Goal: Find specific page/section: Find specific page/section

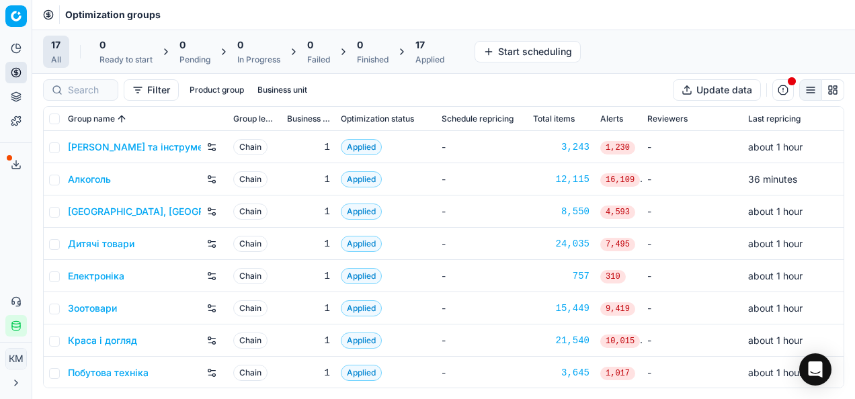
click at [93, 239] on link "Дитячі товари" at bounding box center [101, 243] width 67 height 13
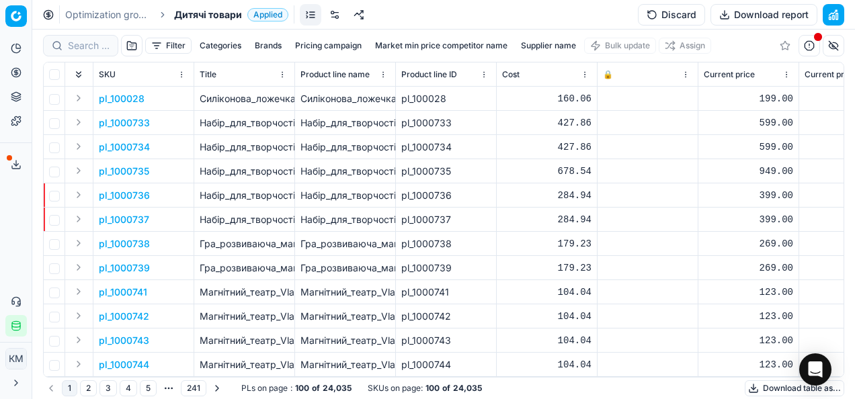
click at [93, 56] on div at bounding box center [80, 45] width 75 height 21
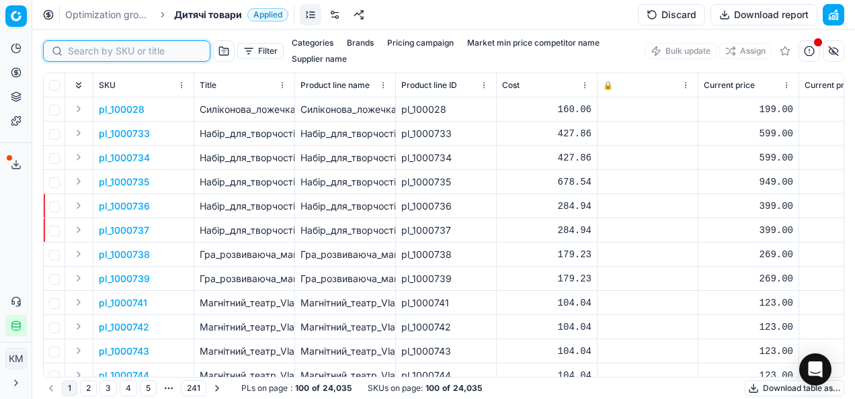
paste input "324336"
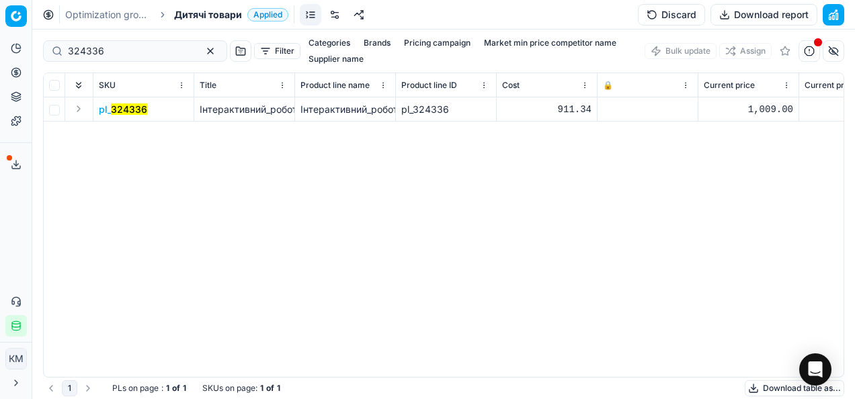
click at [116, 110] on mark "324336" at bounding box center [129, 108] width 36 height 11
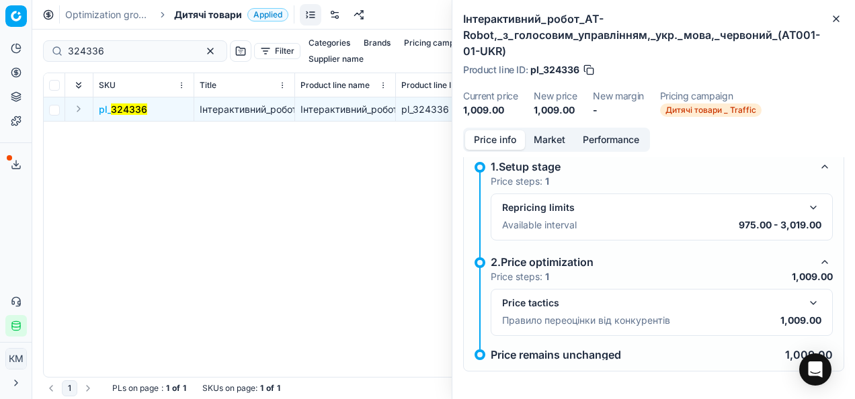
scroll to position [13, 0]
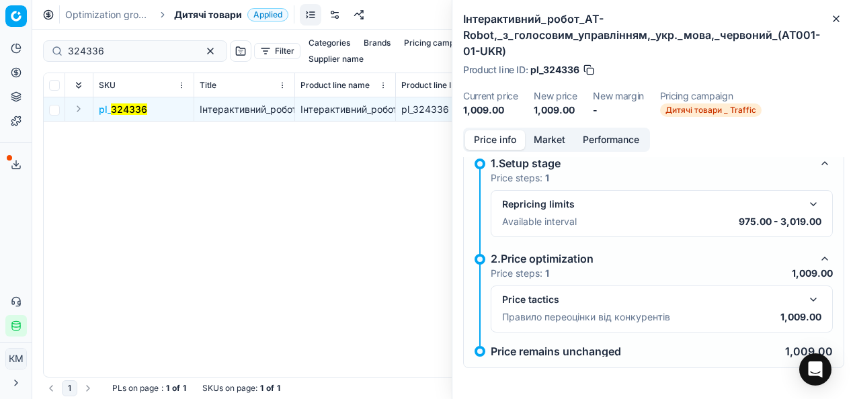
click at [637, 304] on div "Price tactics" at bounding box center [651, 299] width 298 height 13
click at [805, 297] on button "button" at bounding box center [813, 300] width 16 height 16
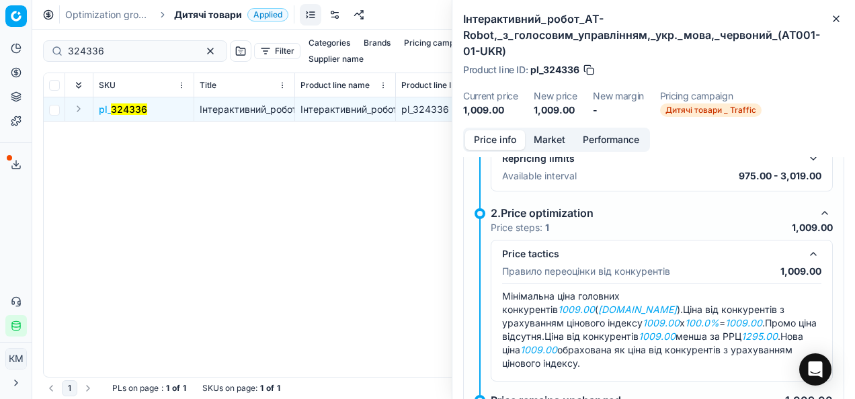
scroll to position [81, 0]
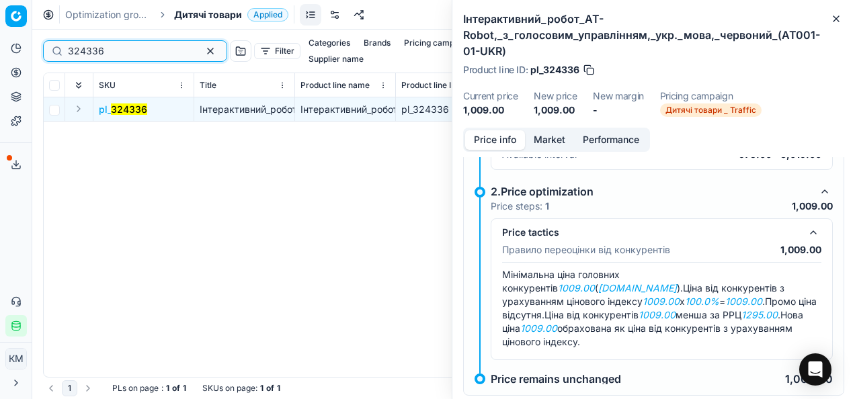
drag, startPoint x: 87, startPoint y: 48, endPoint x: 58, endPoint y: 46, distance: 29.0
click at [58, 46] on div "324336" at bounding box center [135, 50] width 184 height 21
paste input "95860"
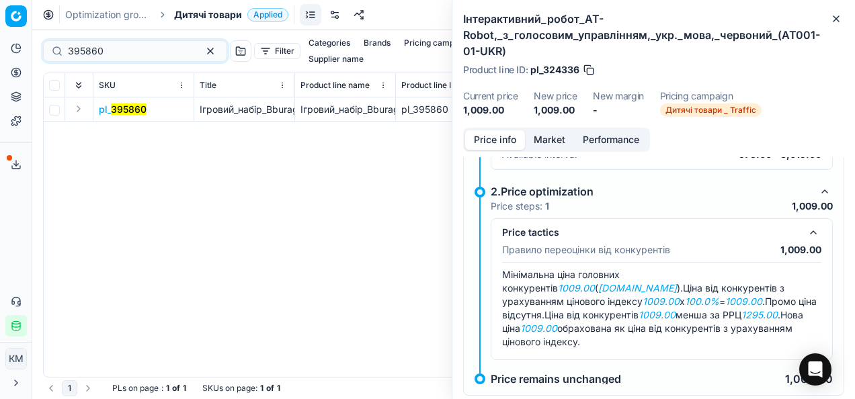
click at [128, 111] on mark "395860" at bounding box center [129, 108] width 36 height 11
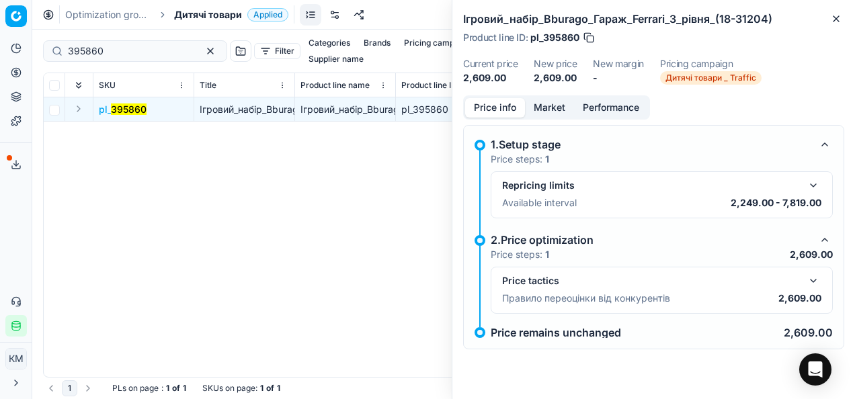
click at [577, 289] on div "Price tactics Правило переоцінки від конкурентів 2,609.00" at bounding box center [661, 290] width 319 height 35
click at [812, 282] on button "button" at bounding box center [813, 281] width 16 height 16
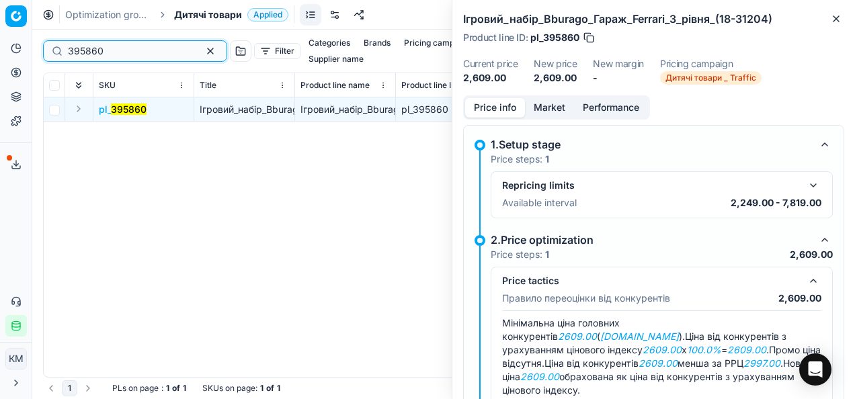
drag, startPoint x: 138, startPoint y: 50, endPoint x: 55, endPoint y: 41, distance: 83.8
click at [55, 41] on div "395860" at bounding box center [135, 50] width 184 height 21
paste input "649911"
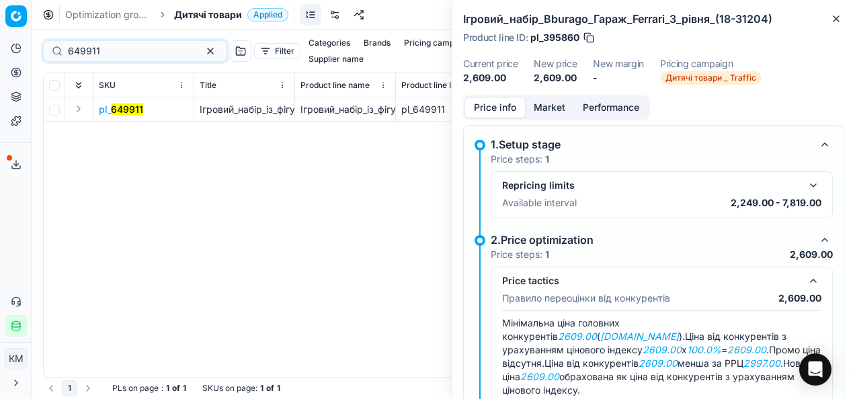
click at [129, 109] on mark "649911" at bounding box center [127, 108] width 32 height 11
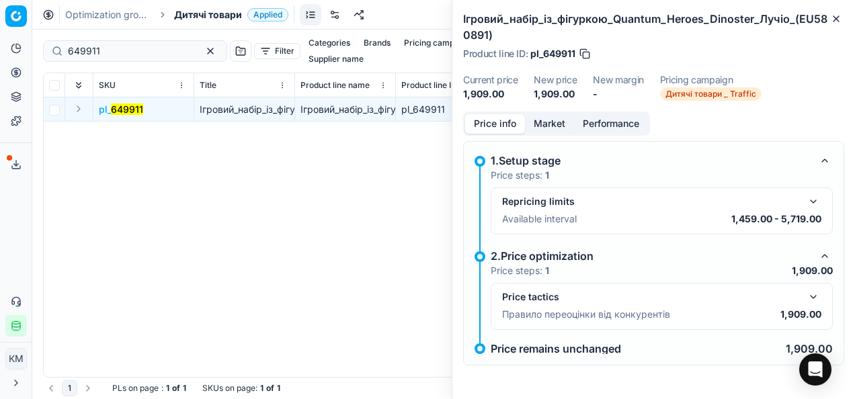
click at [615, 301] on div "Price tactics" at bounding box center [651, 296] width 298 height 13
click at [812, 293] on button "button" at bounding box center [813, 297] width 16 height 16
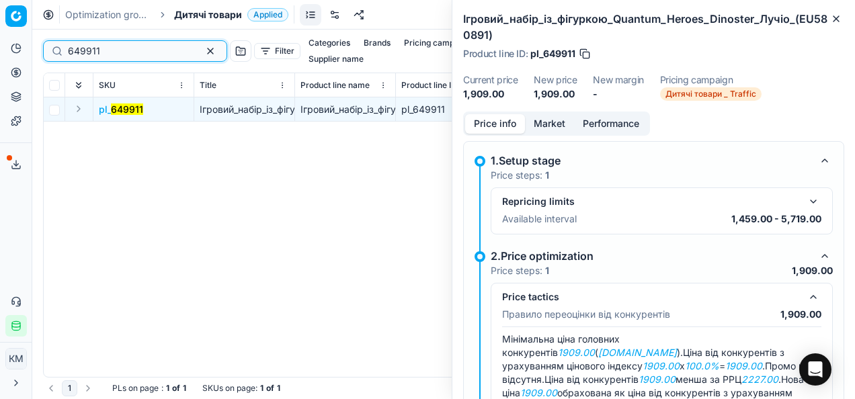
drag, startPoint x: 118, startPoint y: 48, endPoint x: 50, endPoint y: 35, distance: 68.4
click at [50, 35] on div "649911 Filter Categories Brands Pricing campaign Market min price competitor na…" at bounding box center [443, 51] width 801 height 43
paste input "47068"
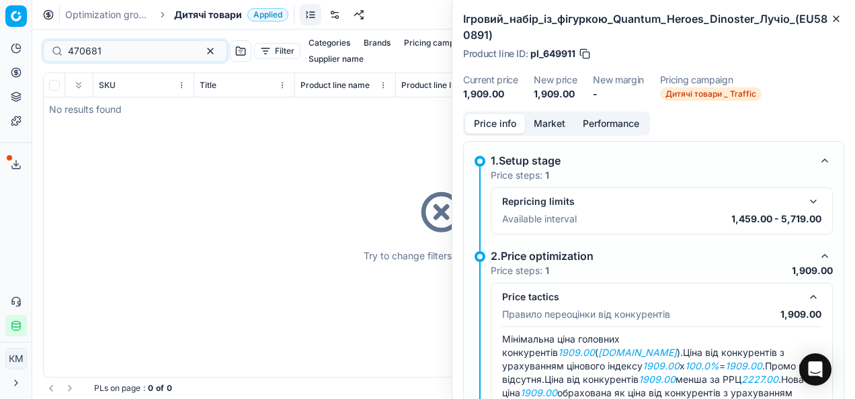
click at [122, 109] on div "Try to change filters or search query" at bounding box center [444, 225] width 800 height 304
drag, startPoint x: 112, startPoint y: 47, endPoint x: 70, endPoint y: 46, distance: 42.3
click at [70, 46] on input "470681" at bounding box center [130, 50] width 124 height 13
paste input
click at [80, 48] on input "470681" at bounding box center [130, 50] width 124 height 13
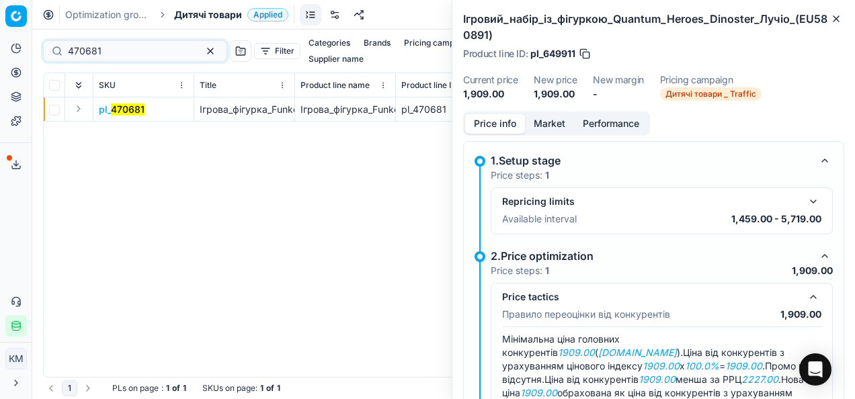
click at [119, 106] on mark "470681" at bounding box center [128, 108] width 34 height 11
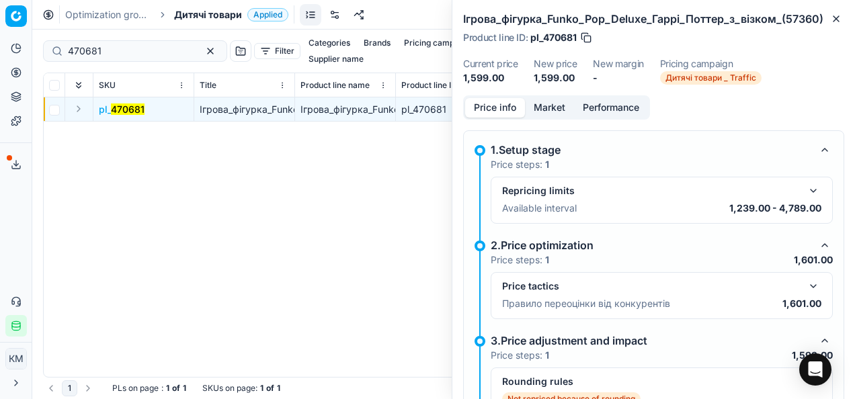
scroll to position [67, 0]
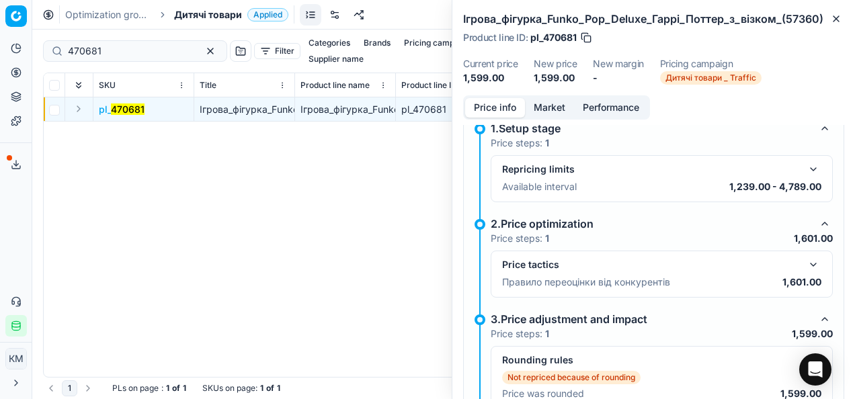
click at [812, 279] on div "Price tactics Правило переоцінки від конкурентів 1,601.00" at bounding box center [661, 274] width 342 height 47
click at [805, 273] on button "button" at bounding box center [813, 265] width 16 height 16
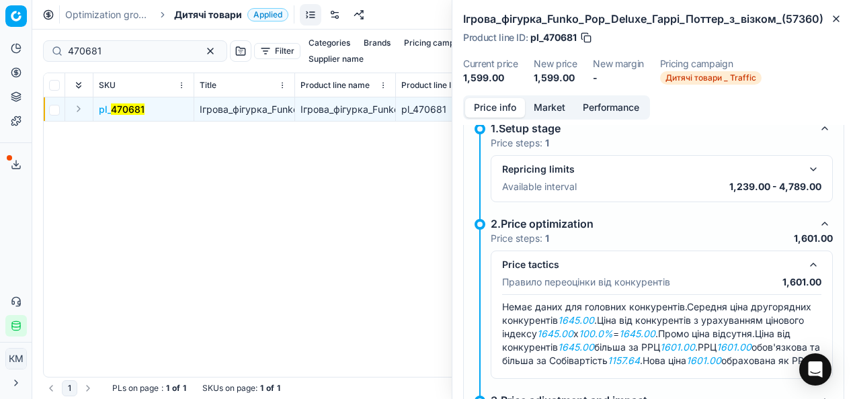
scroll to position [134, 0]
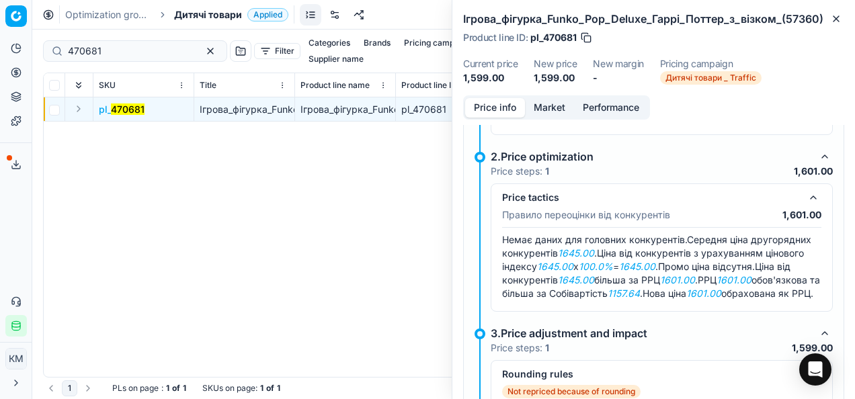
click at [805, 206] on button "button" at bounding box center [813, 197] width 16 height 16
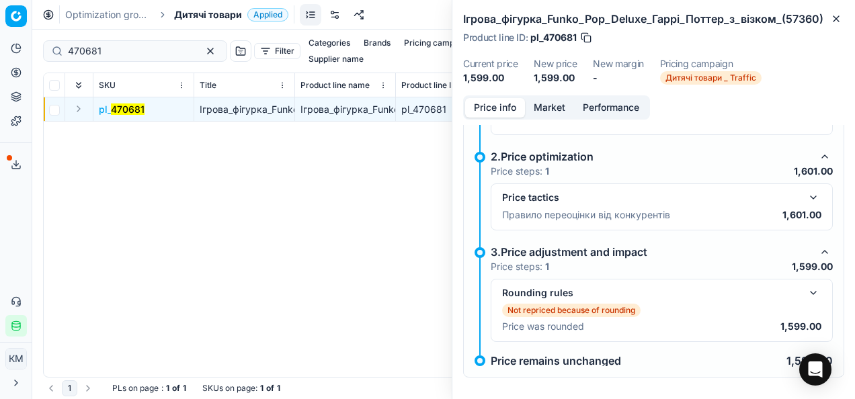
scroll to position [156, 0]
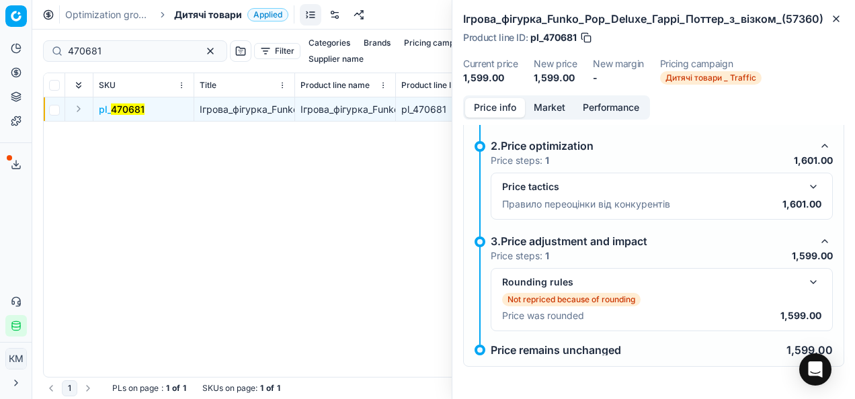
click at [794, 282] on div "Rounding rules" at bounding box center [661, 282] width 319 height 16
click at [805, 278] on button "button" at bounding box center [813, 282] width 16 height 16
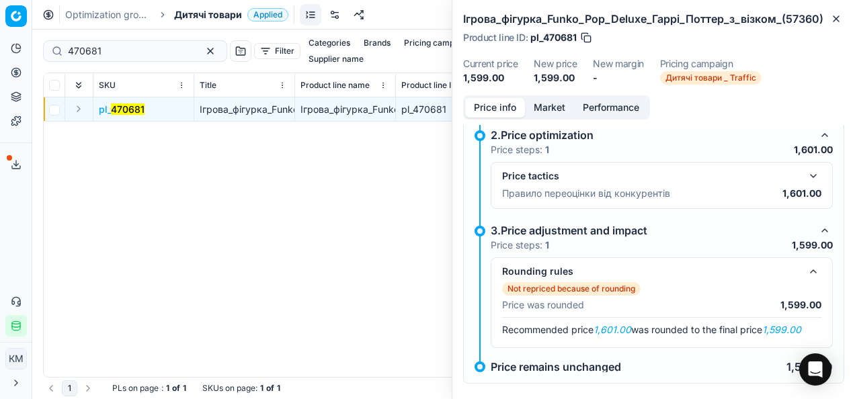
click at [810, 275] on button "button" at bounding box center [813, 271] width 16 height 16
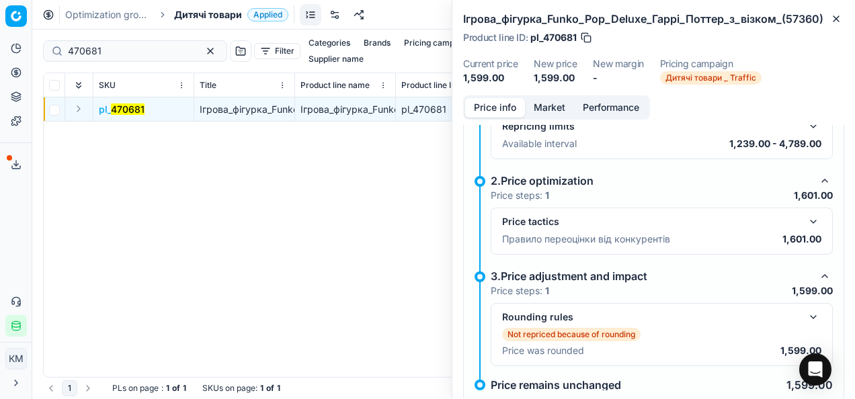
scroll to position [89, 0]
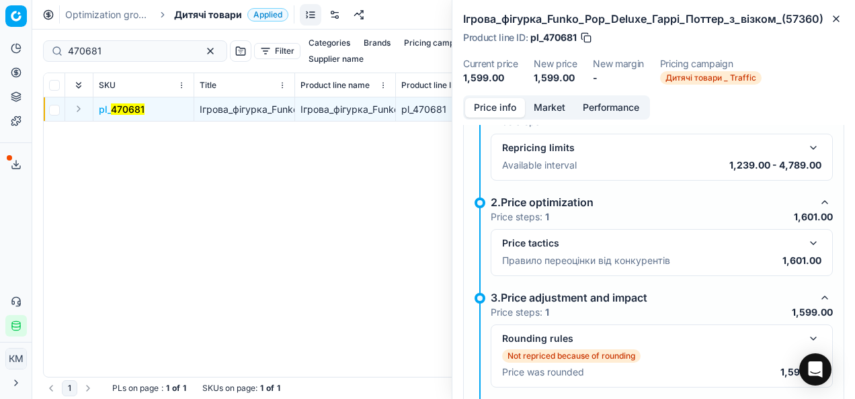
click at [805, 156] on button "button" at bounding box center [813, 148] width 16 height 16
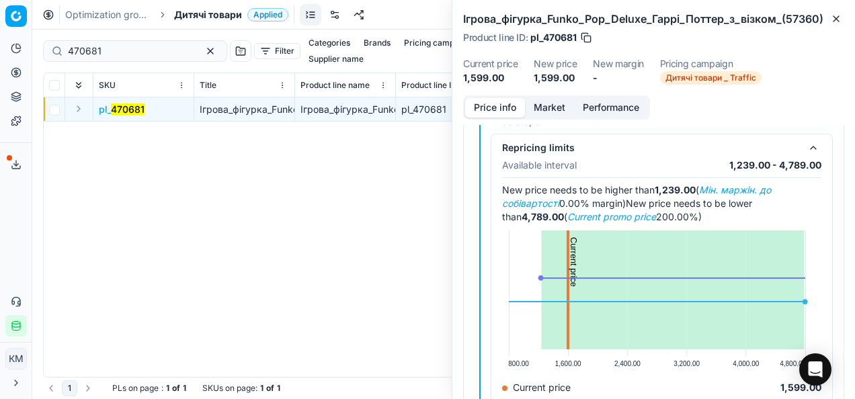
click at [805, 156] on button "button" at bounding box center [813, 148] width 16 height 16
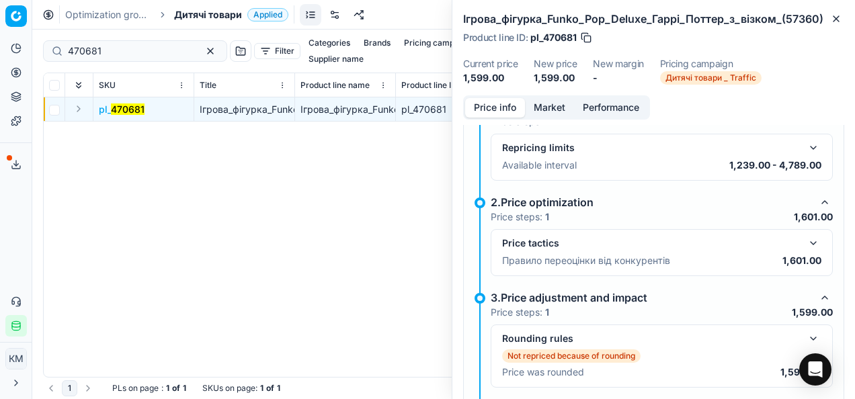
click at [805, 251] on button "button" at bounding box center [813, 243] width 16 height 16
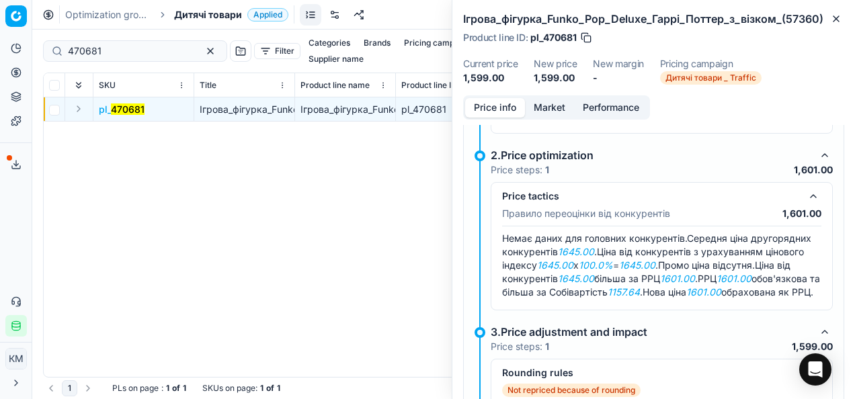
scroll to position [156, 0]
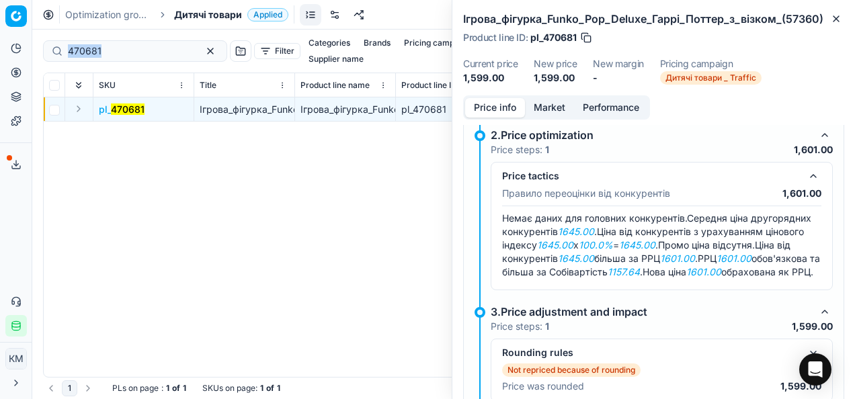
drag, startPoint x: 110, startPoint y: 58, endPoint x: 73, endPoint y: 51, distance: 38.2
click at [73, 51] on div "470681" at bounding box center [135, 50] width 184 height 21
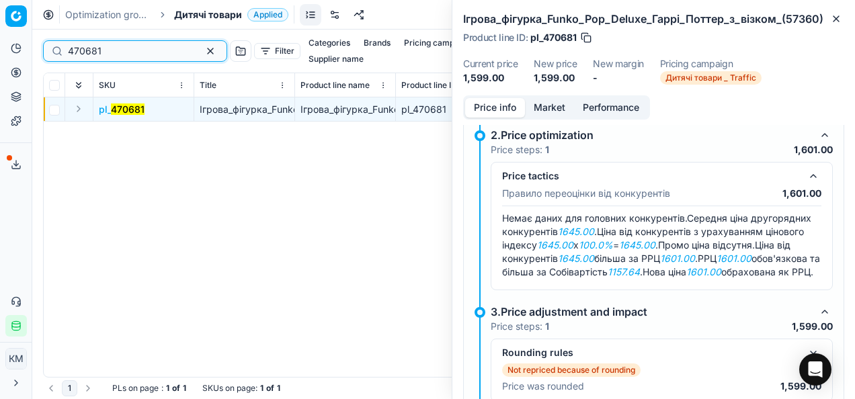
drag, startPoint x: 102, startPoint y: 48, endPoint x: 47, endPoint y: 47, distance: 55.1
click at [47, 47] on div "470681" at bounding box center [135, 50] width 184 height 21
paste input "649936"
type input "649936"
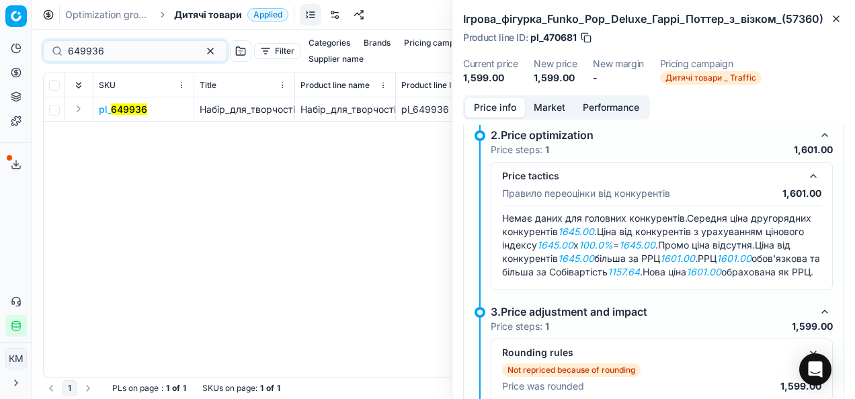
click at [132, 113] on mark "649936" at bounding box center [129, 108] width 36 height 11
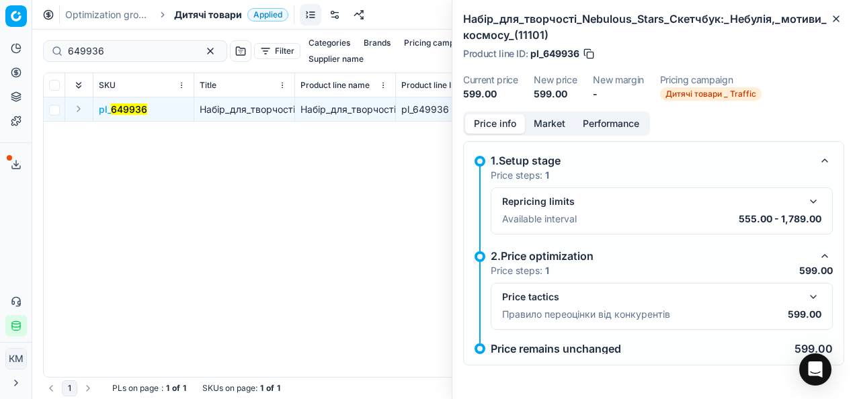
click at [818, 296] on button "button" at bounding box center [813, 297] width 16 height 16
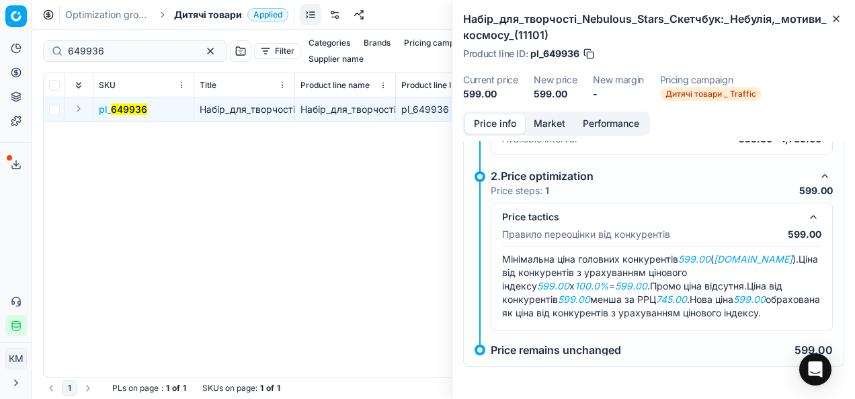
scroll to position [91, 0]
